Goal: Book appointment/travel/reservation

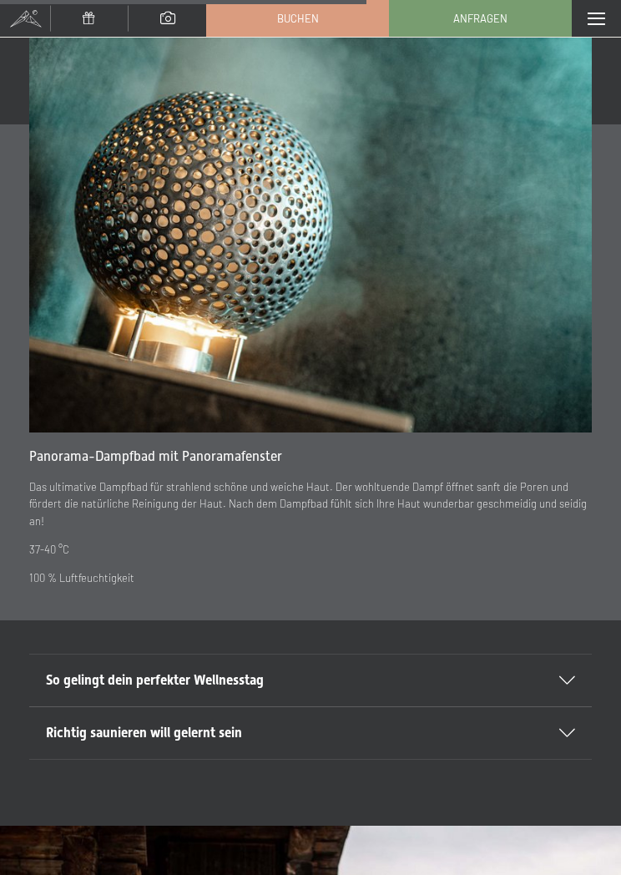
scroll to position [5515, 0]
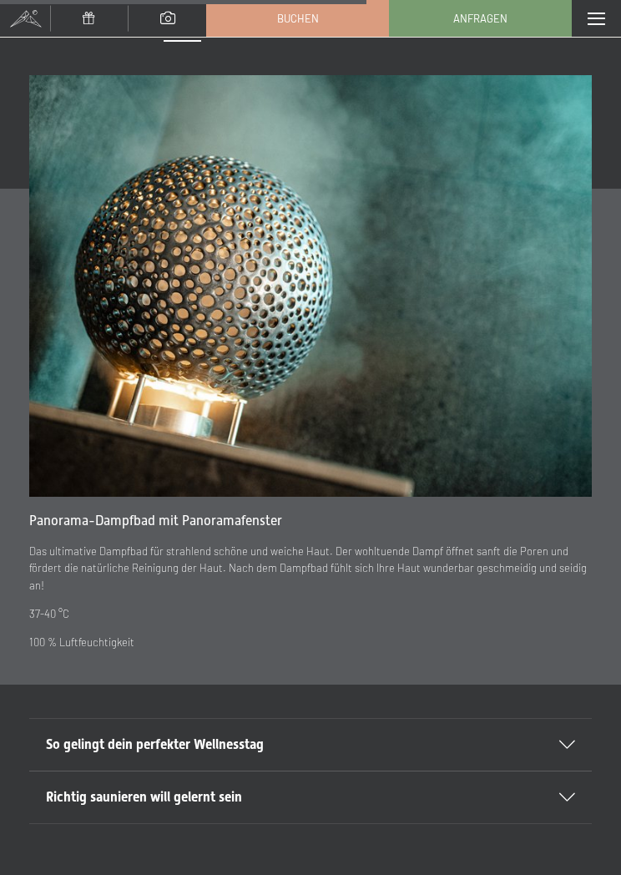
click at [603, 18] on span at bounding box center [597, 19] width 18 height 13
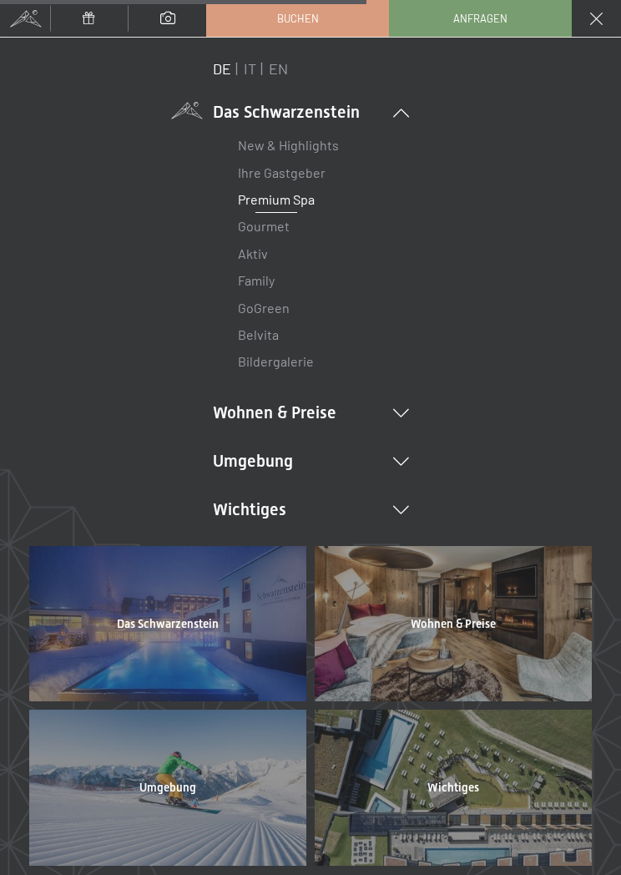
click at [266, 225] on link "Gourmet" at bounding box center [264, 226] width 52 height 16
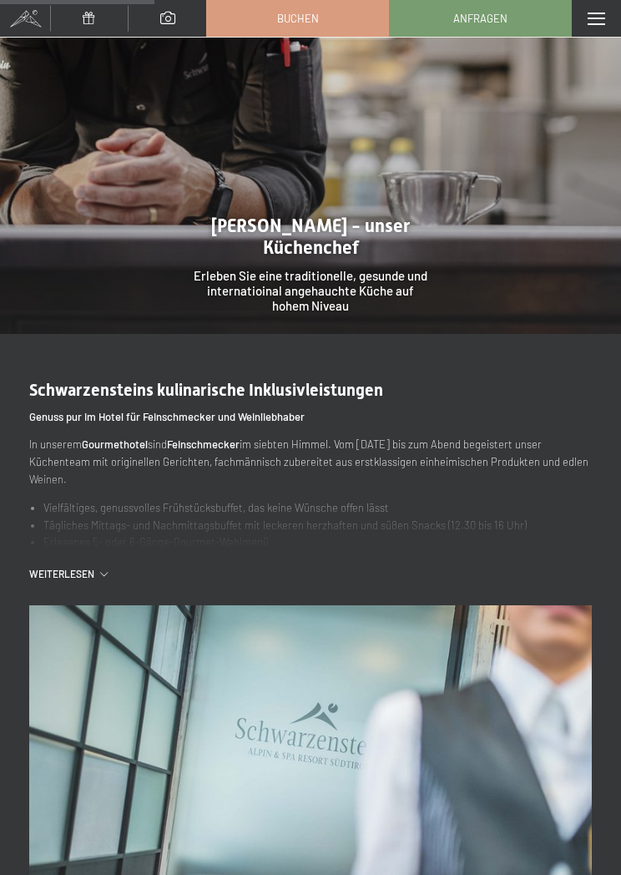
scroll to position [1709, 0]
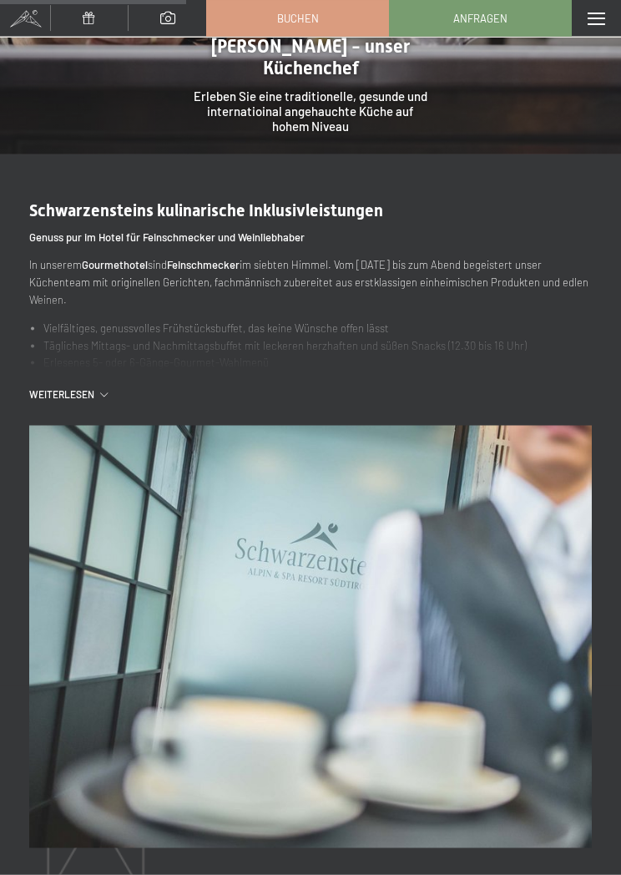
click at [37, 387] on span "Weiterlesen" at bounding box center [64, 394] width 71 height 14
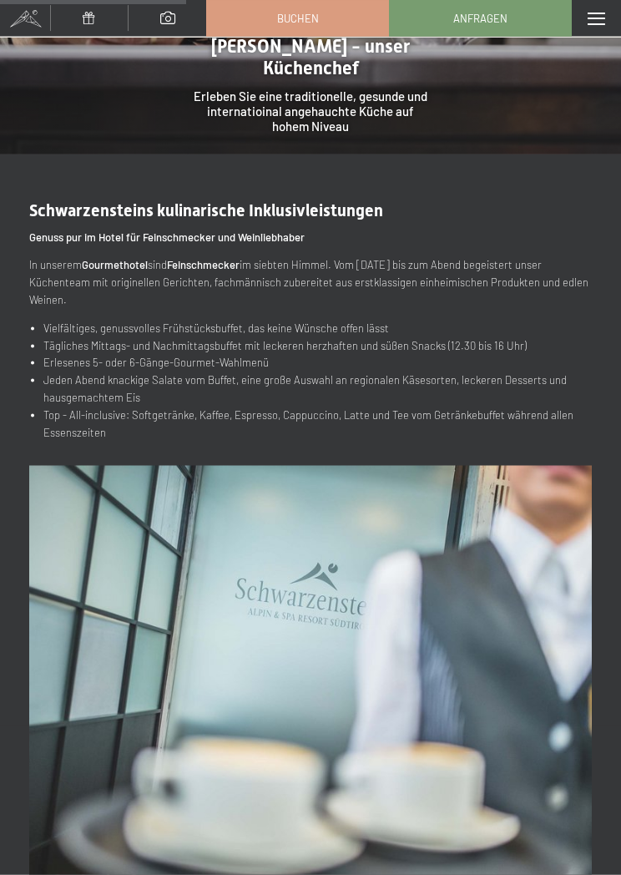
scroll to position [1863, 0]
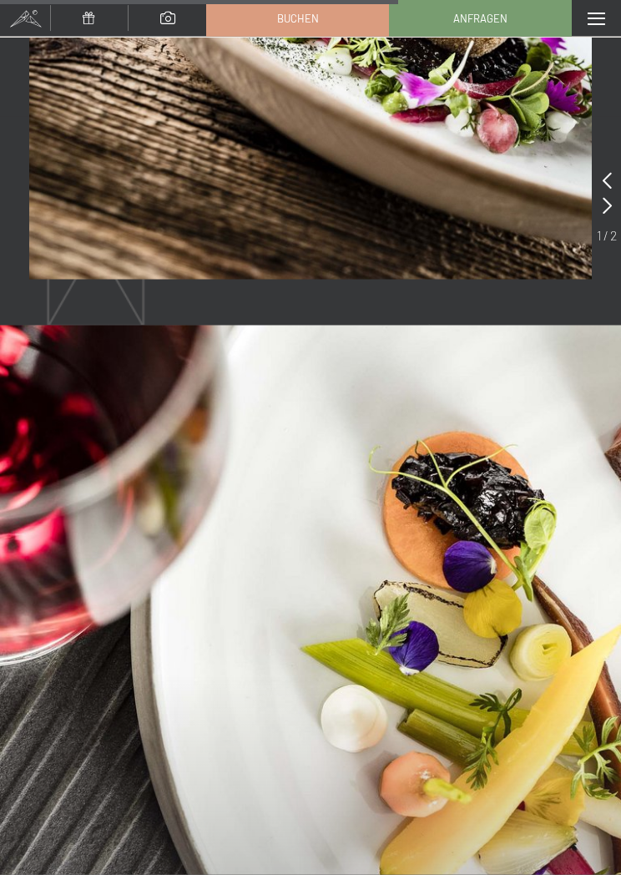
click at [588, 25] on div "Menü" at bounding box center [596, 18] width 49 height 37
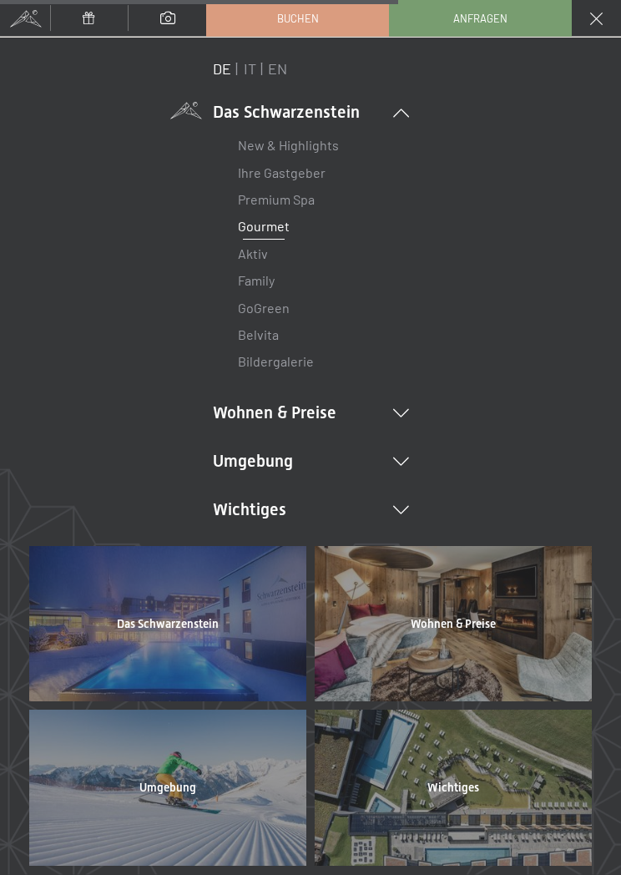
scroll to position [4015, 0]
click at [323, 407] on li "Wohnen & Preise Inklusivleistungen Zimmer & Preise Liste Angebote Liste Familie…" at bounding box center [311, 412] width 196 height 23
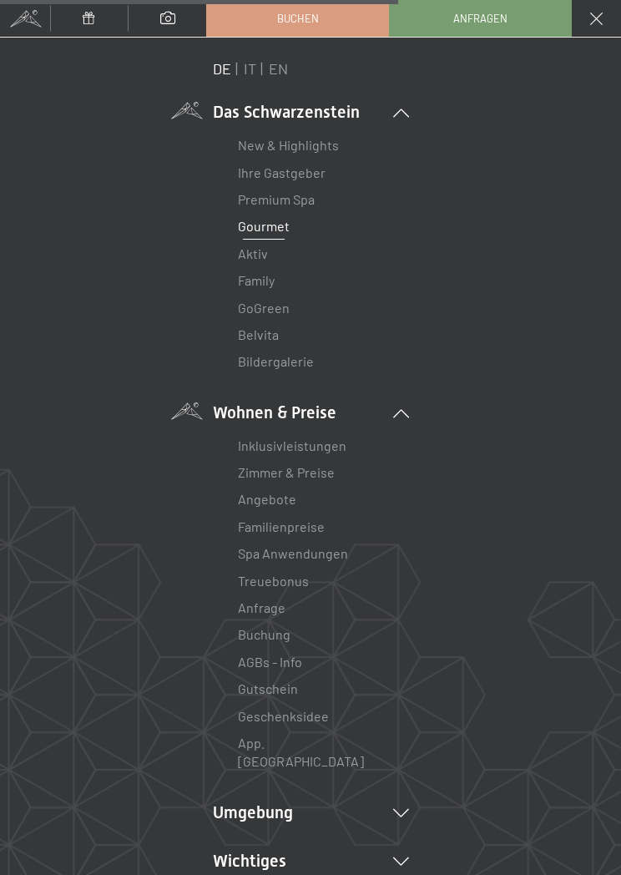
click at [332, 470] on link "Zimmer & Preise" at bounding box center [286, 472] width 97 height 16
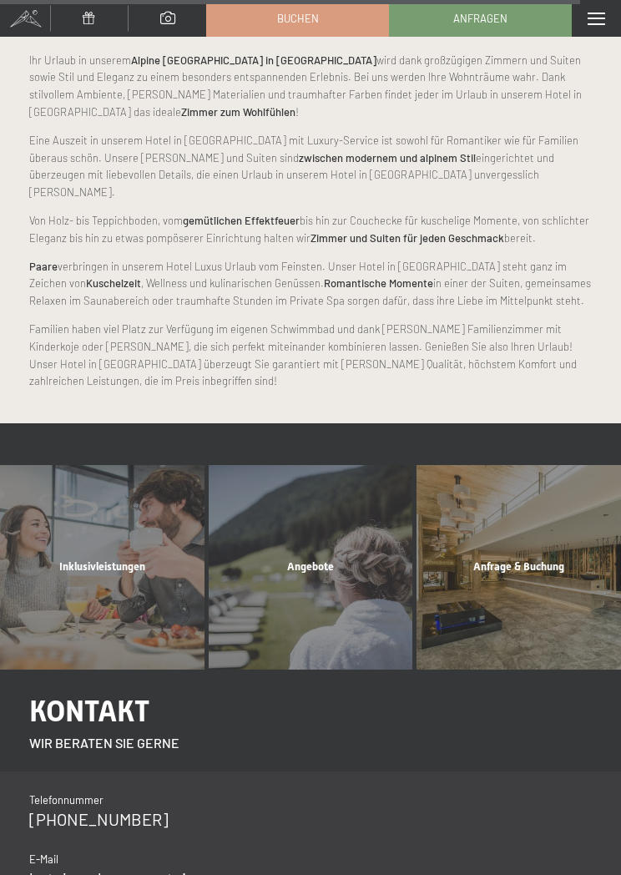
scroll to position [7227, 0]
click at [524, 559] on span "Anfrage & Buchung" at bounding box center [518, 565] width 91 height 13
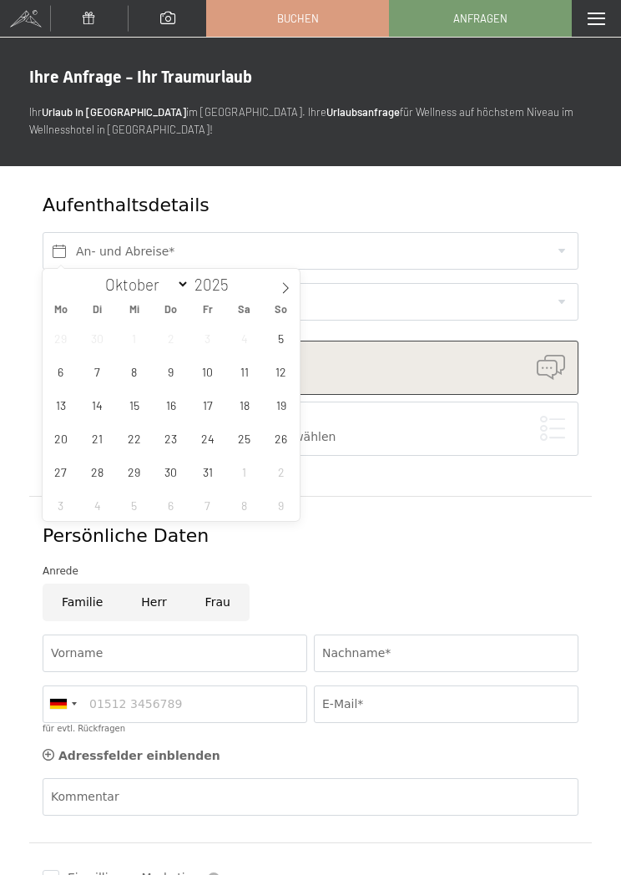
click at [287, 288] on icon at bounding box center [286, 288] width 12 height 12
select select "10"
click at [247, 474] on span "29" at bounding box center [244, 471] width 33 height 33
type input "Sa. 29.11.2025"
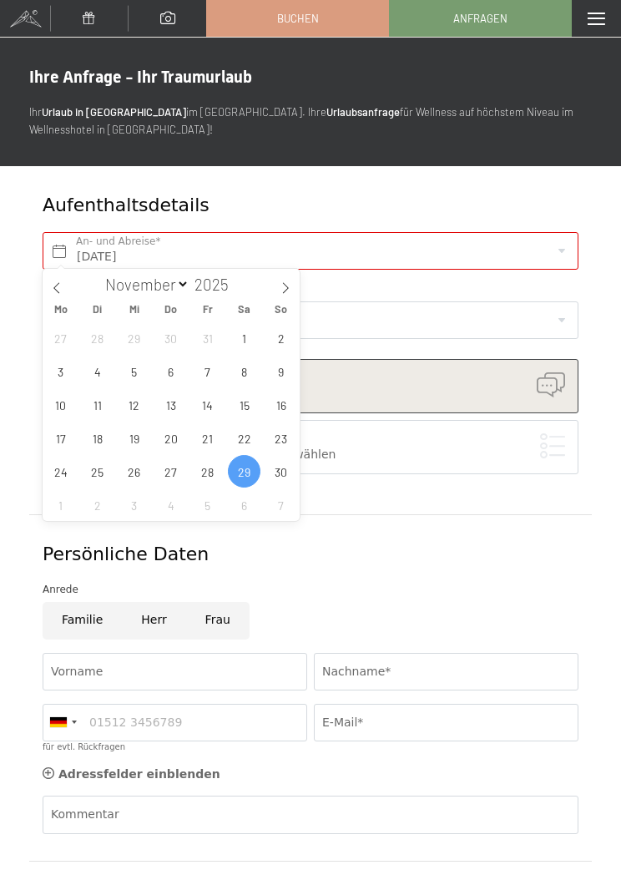
click at [286, 295] on span at bounding box center [285, 283] width 28 height 28
select select "11"
click at [181, 346] on span "4" at bounding box center [170, 337] width 33 height 33
type input "Sa. 29.11.2025 - Do. 04.12.2025"
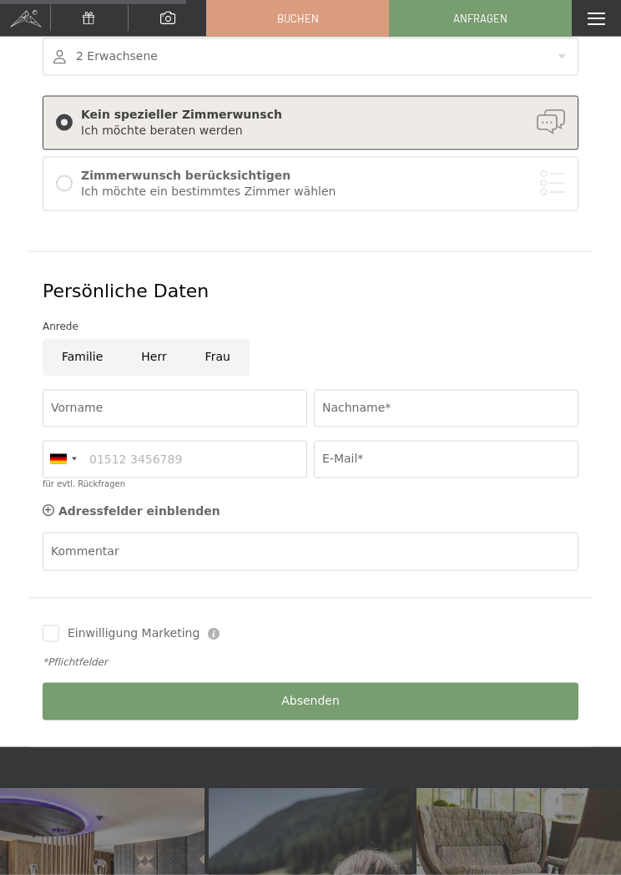
scroll to position [326, 0]
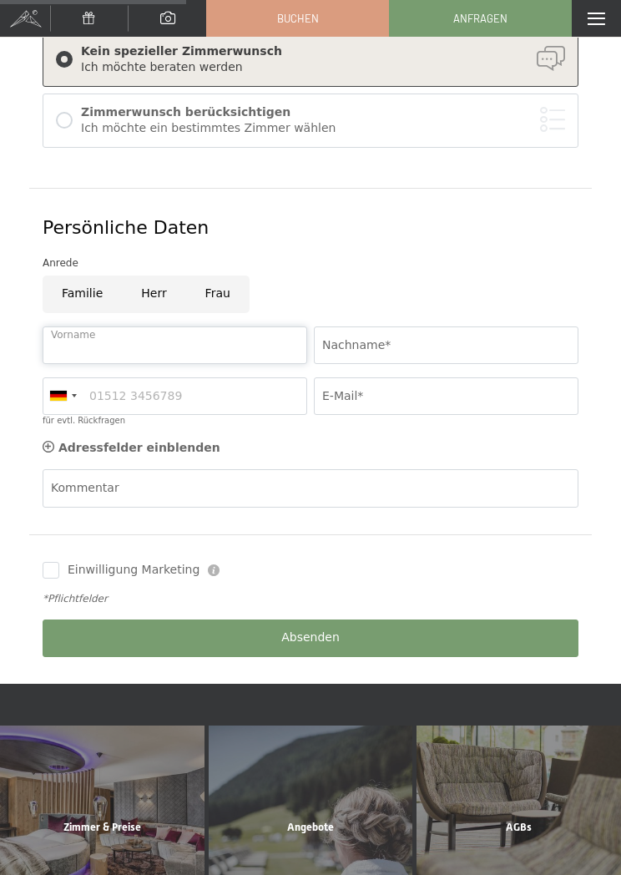
click at [83, 336] on input "Vorname" at bounding box center [175, 345] width 265 height 38
type input "Daniela"
type input "Tandon"
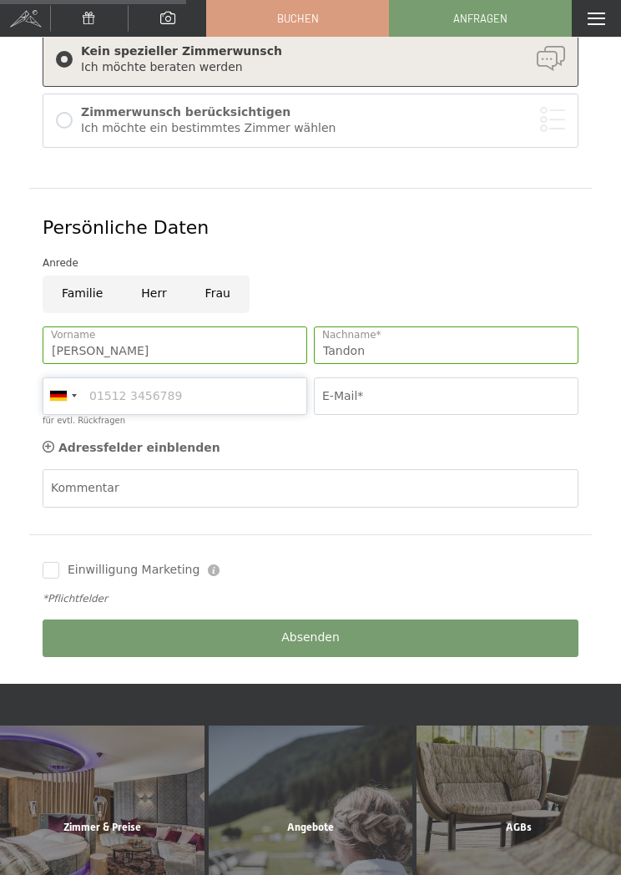
type input "081228472523"
type input "daniela.tandon@gmx.de"
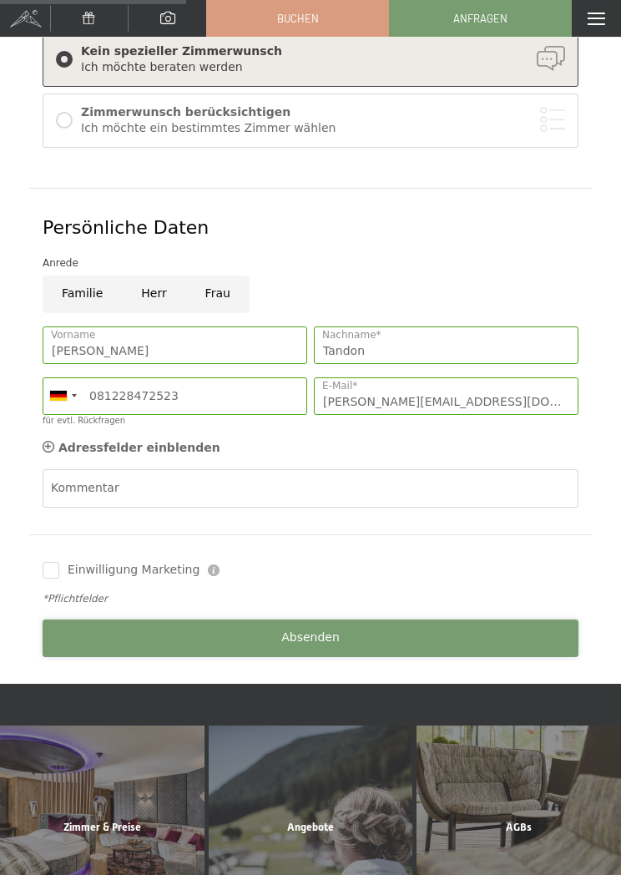
click at [362, 647] on button "Absenden" at bounding box center [311, 639] width 536 height 38
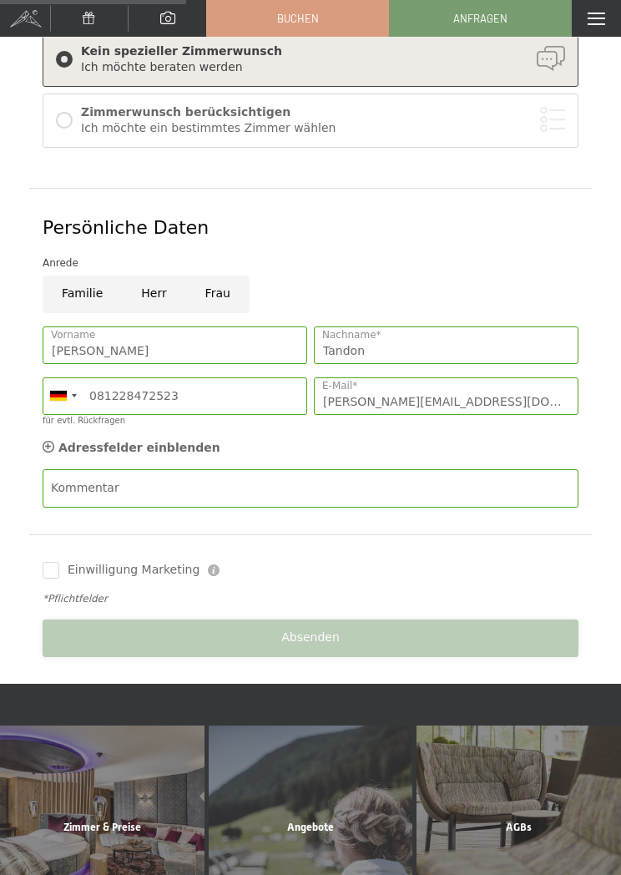
scroll to position [523, 0]
